Goal: Task Accomplishment & Management: Manage account settings

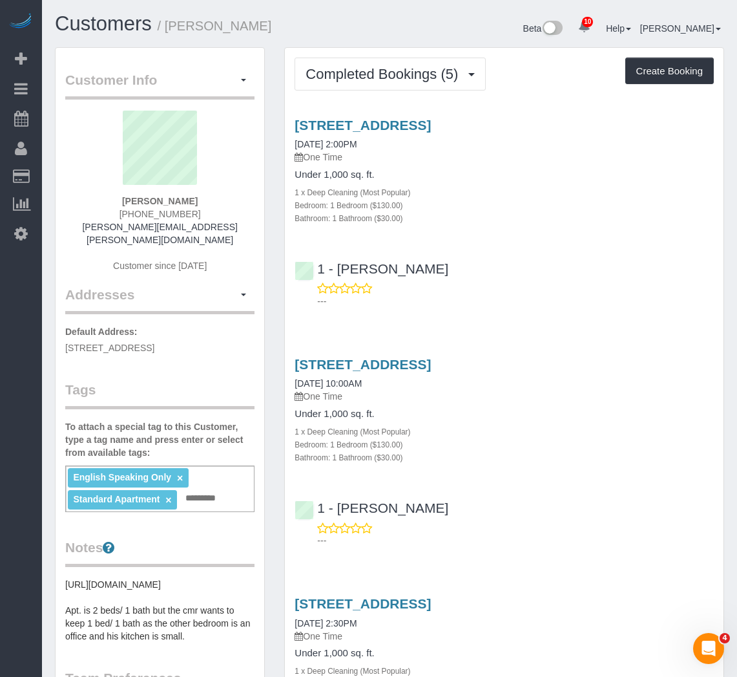
click at [521, 209] on div "Bedroom: 1 Bedroom ($130.00)" at bounding box center [504, 204] width 419 height 13
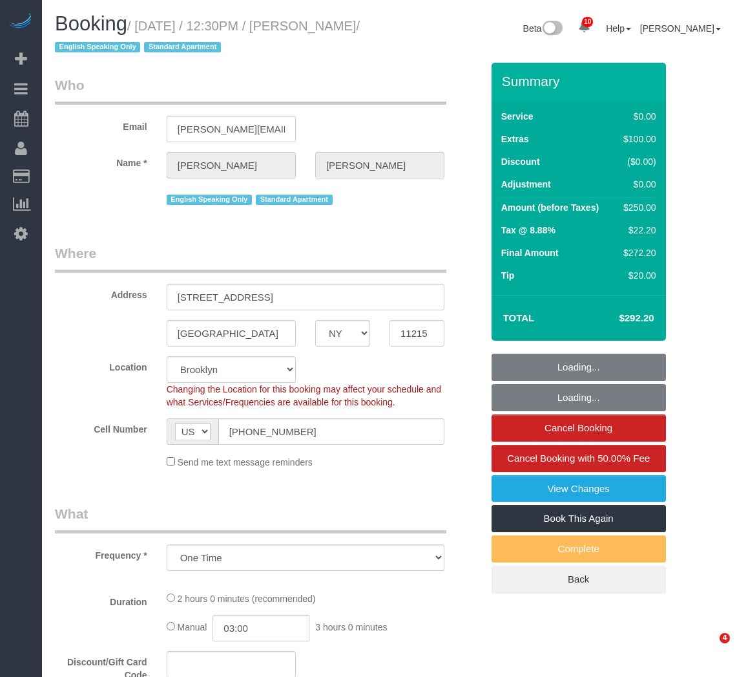
select select "NY"
select select "number:89"
select select "number:90"
select select "number:15"
select select "number:7"
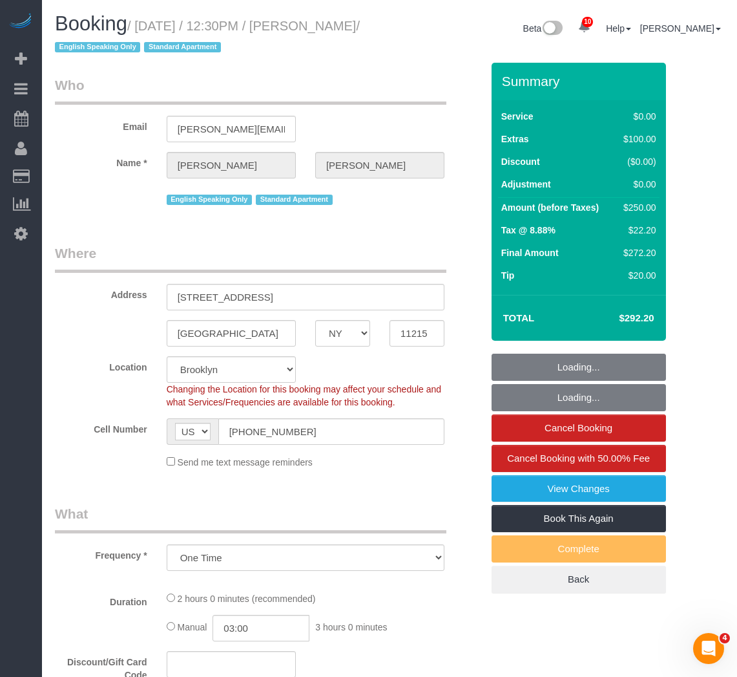
select select "object:869"
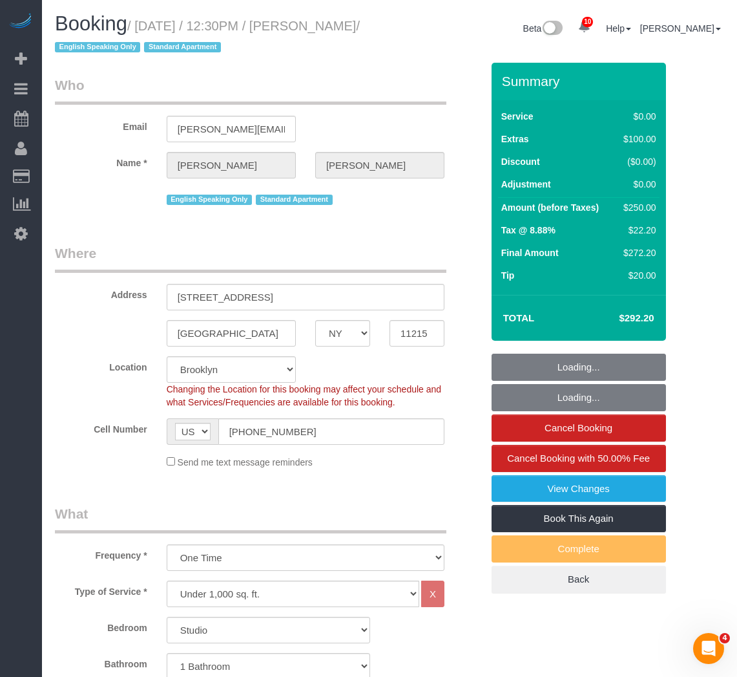
select select "string:stripe-pm_1RwvTp4VGloSiKo7UKaZBMca"
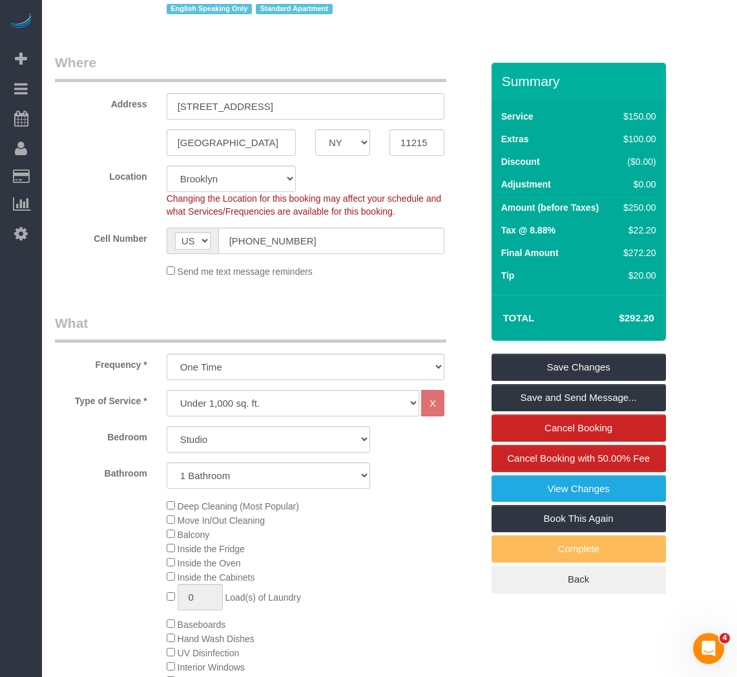
scroll to position [194, 0]
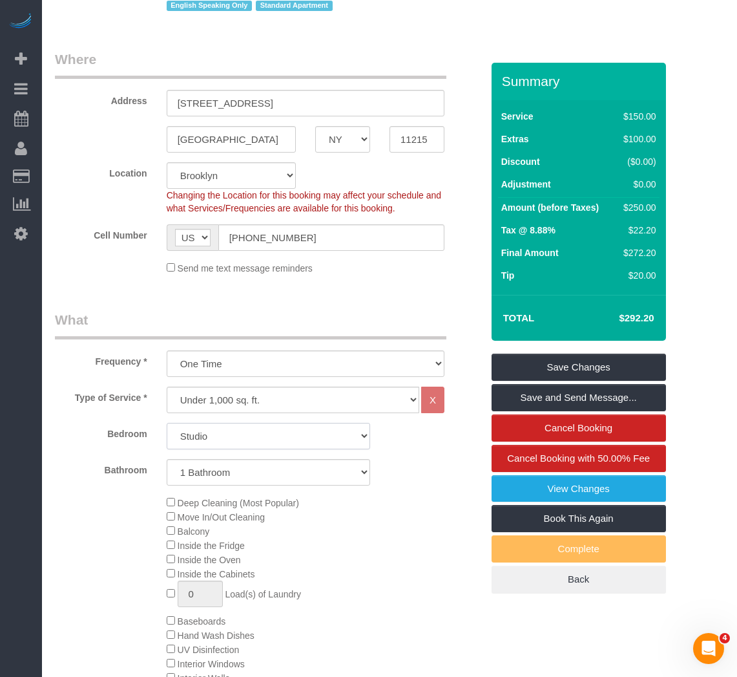
click at [202, 443] on select "Studio 1 Bedroom 2 Bedrooms 3 Bedrooms" at bounding box center [269, 436] width 204 height 26
select select "2"
click at [167, 423] on select "Studio 1 Bedroom 2 Bedrooms 3 Bedrooms" at bounding box center [269, 436] width 204 height 26
click at [350, 492] on div "Type of Service * Under 1,000 sq. ft. 1,001 - 1,500 sq. ft. 1,500+ sq. ft. Cust…" at bounding box center [268, 578] width 427 height 385
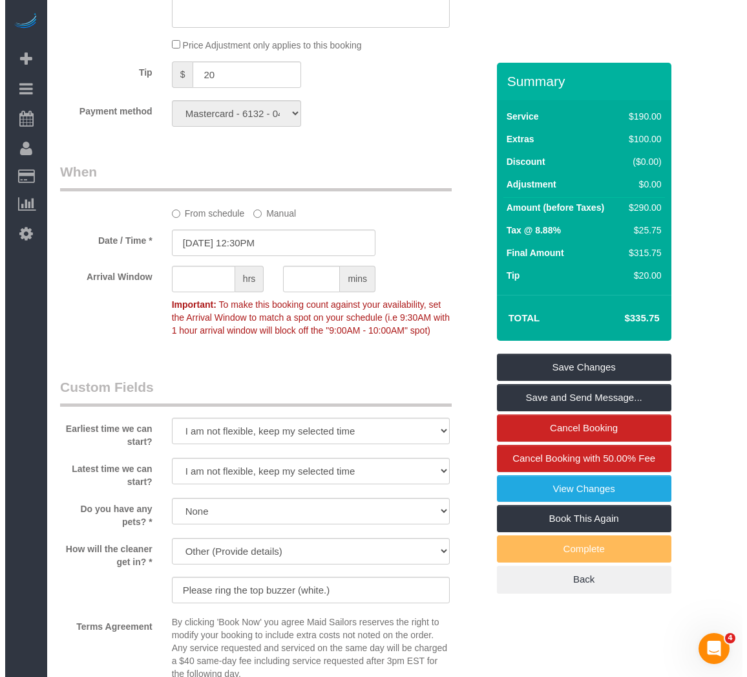
scroll to position [840, 0]
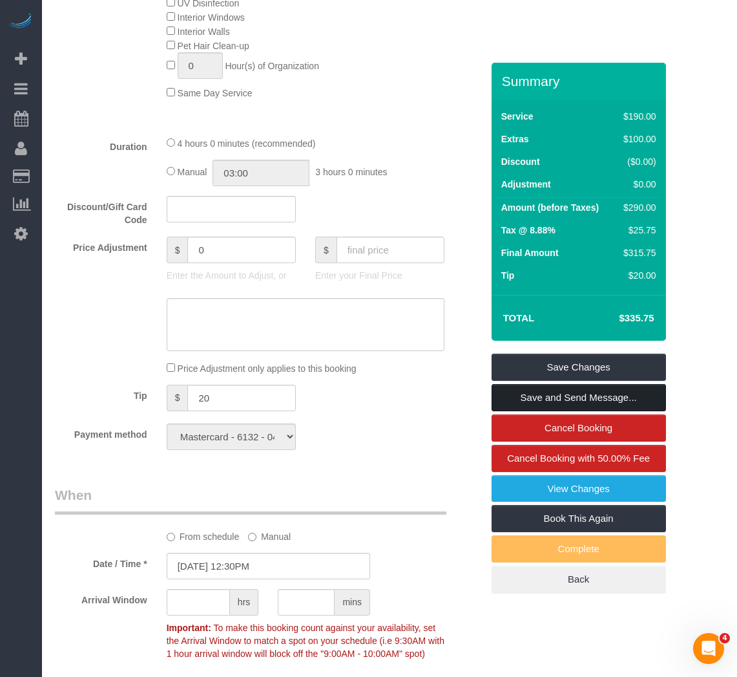
click at [523, 399] on link "Save and Send Message..." at bounding box center [579, 397] width 174 height 27
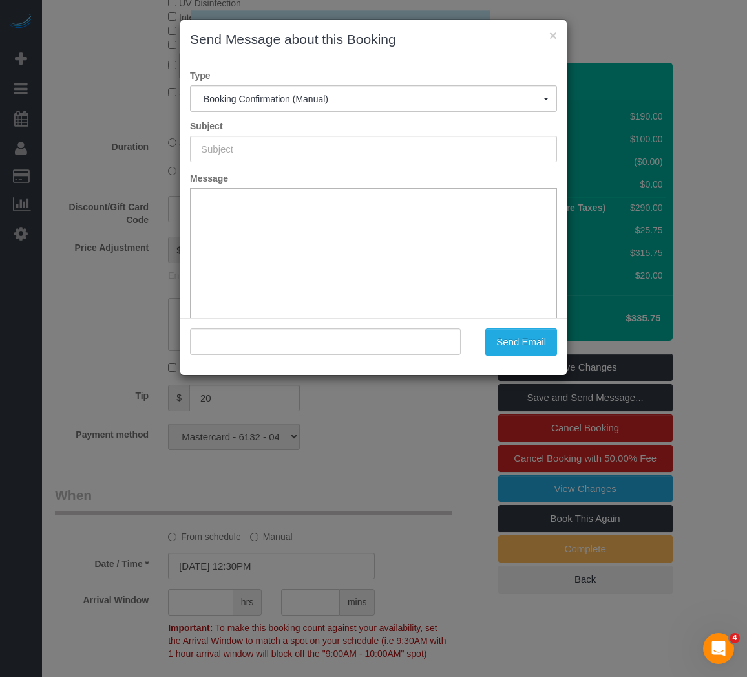
scroll to position [0, 0]
type input "Cleaning Confirmed for 08/17/2025 at 12:30pm"
type input ""Thomas Gebremedhin" <gebremedhin.thomas@gmail.com>"
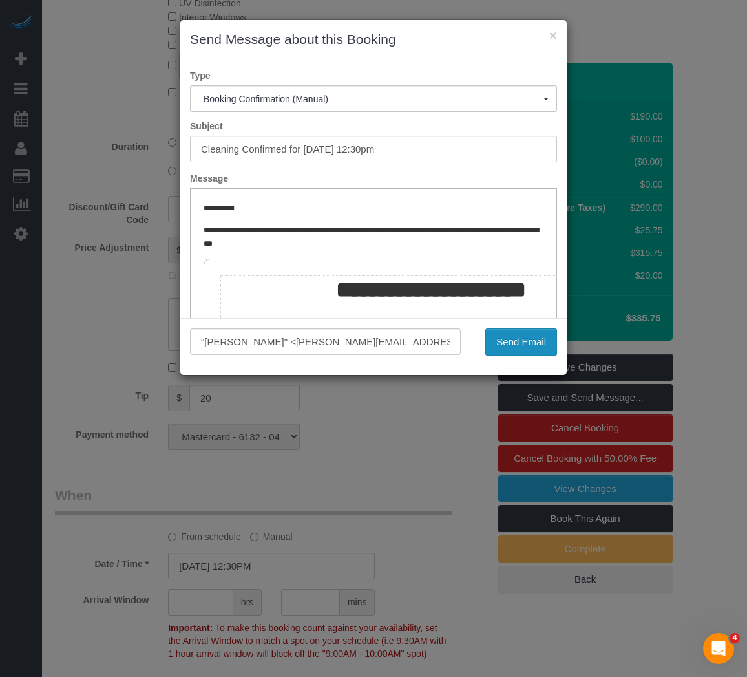
click at [525, 338] on button "Send Email" at bounding box center [521, 341] width 72 height 27
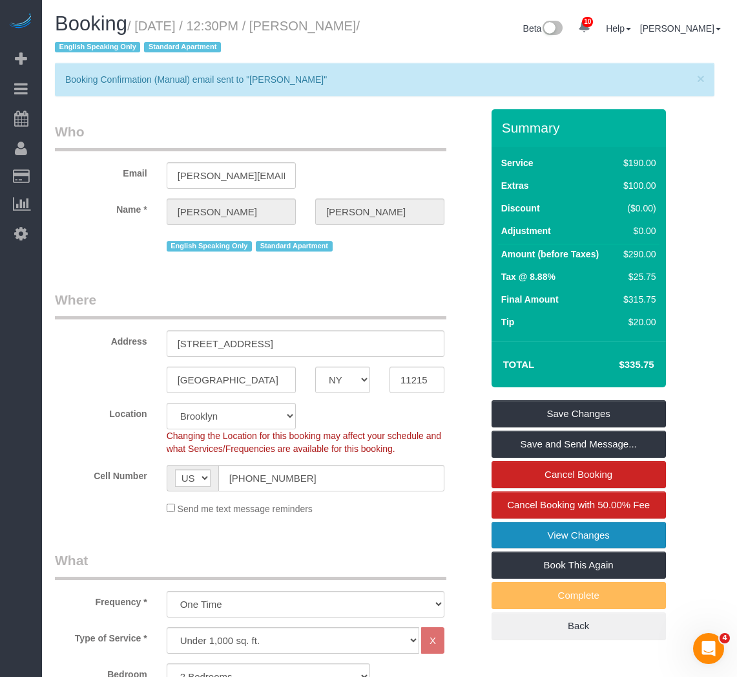
click at [589, 528] on link "View Changes" at bounding box center [579, 534] width 174 height 27
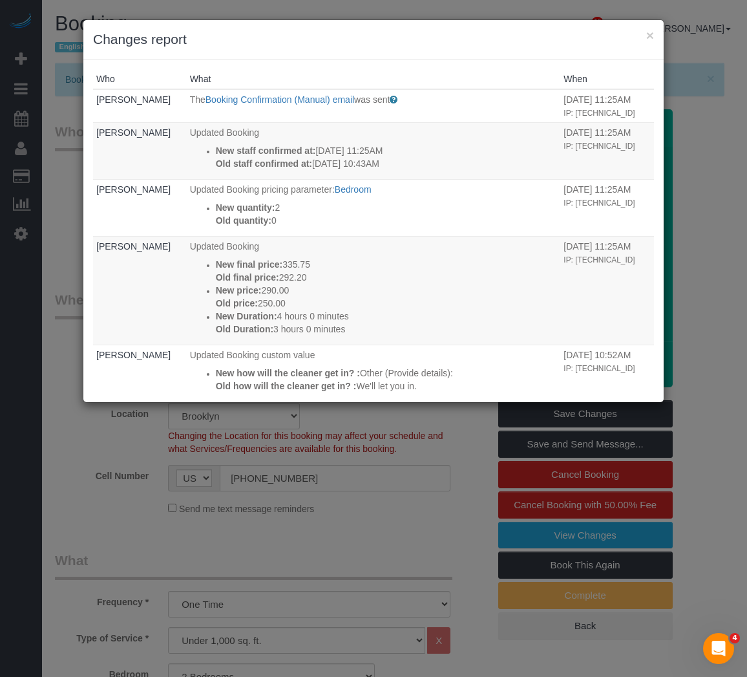
click at [406, 541] on div "× Changes report Who What When Irene Flores The Booking Confirmation (Manual) e…" at bounding box center [373, 338] width 747 height 677
